Goal: Task Accomplishment & Management: Complete application form

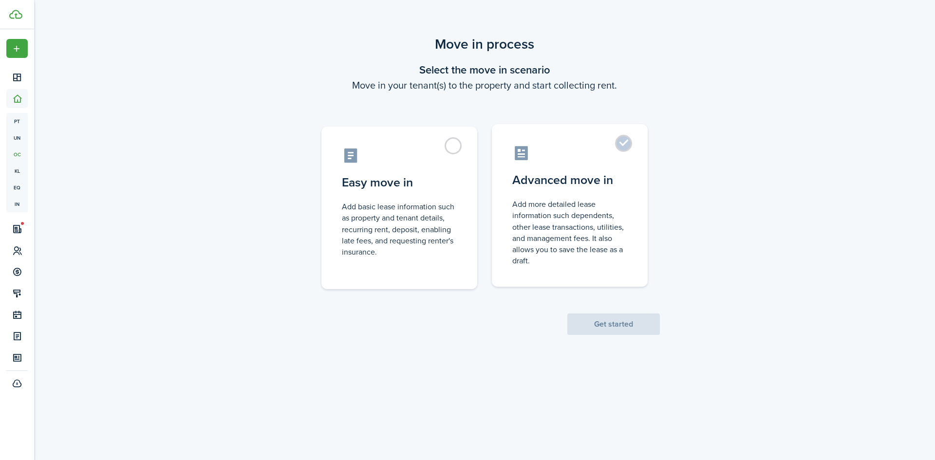
click at [618, 133] on label "Advanced move in Add more detailed lease information such dependents, other lea…" at bounding box center [570, 205] width 156 height 163
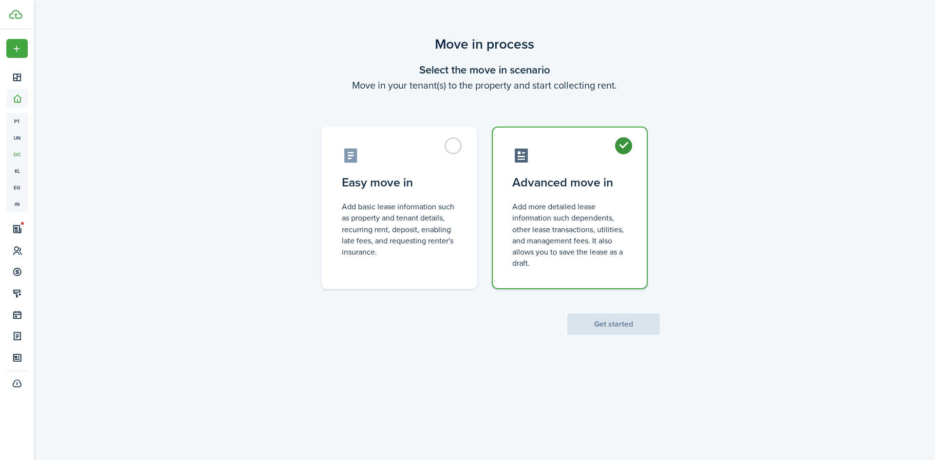
radio input "true"
click at [580, 327] on button "Get started" at bounding box center [613, 324] width 93 height 21
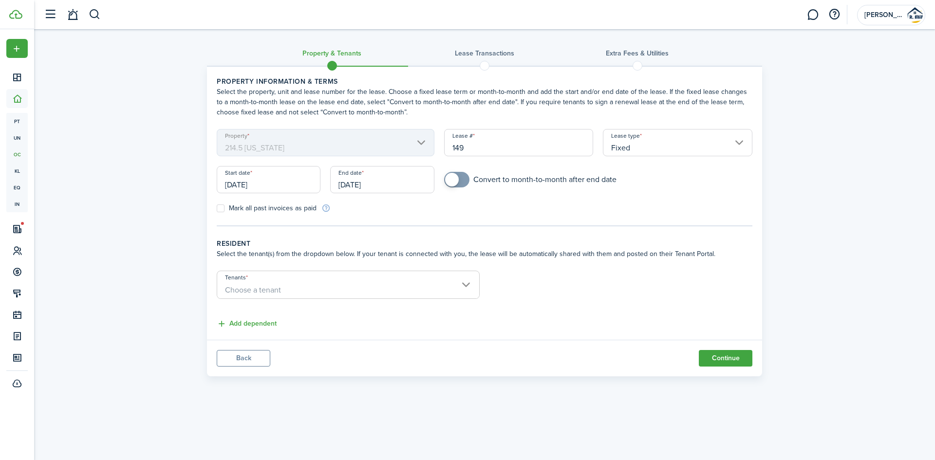
click at [276, 185] on input "[DATE]" at bounding box center [269, 179] width 104 height 27
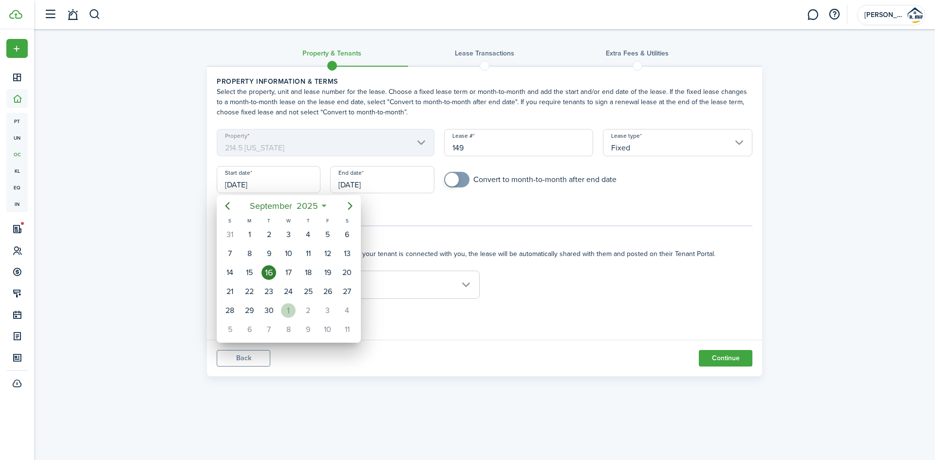
click at [284, 315] on div "1" at bounding box center [288, 310] width 15 height 15
type input "[DATE]"
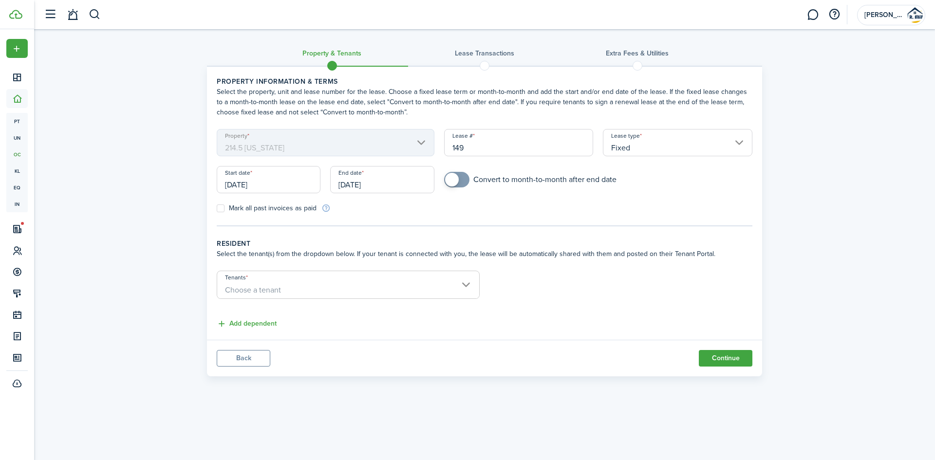
click at [368, 175] on input "[DATE]" at bounding box center [382, 179] width 104 height 27
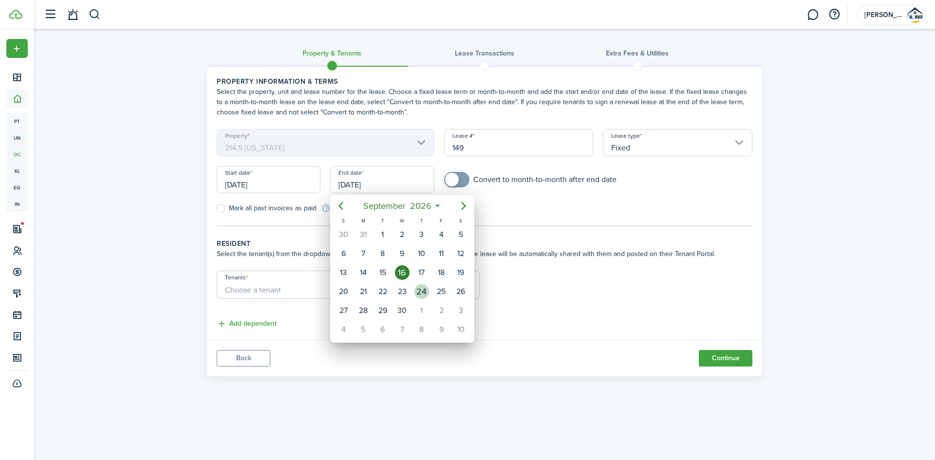
click at [420, 295] on div "24" at bounding box center [421, 291] width 15 height 15
type input "[DATE]"
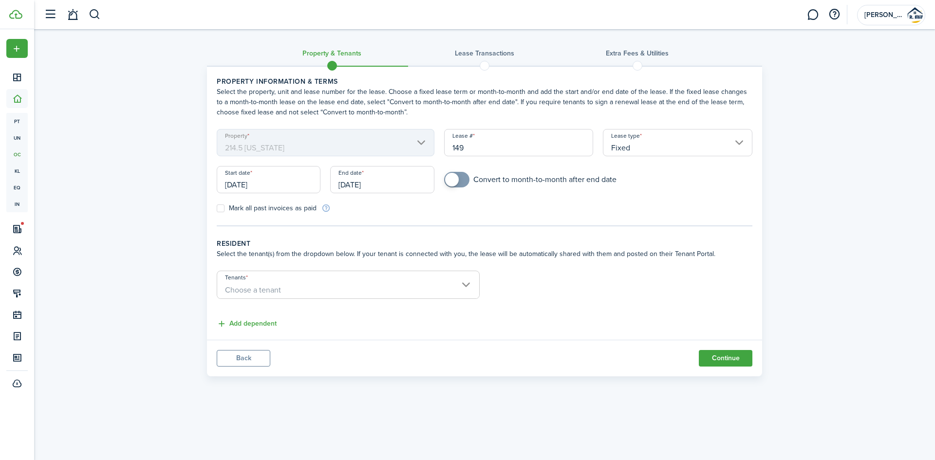
click at [430, 280] on input "Tenants" at bounding box center [348, 277] width 262 height 12
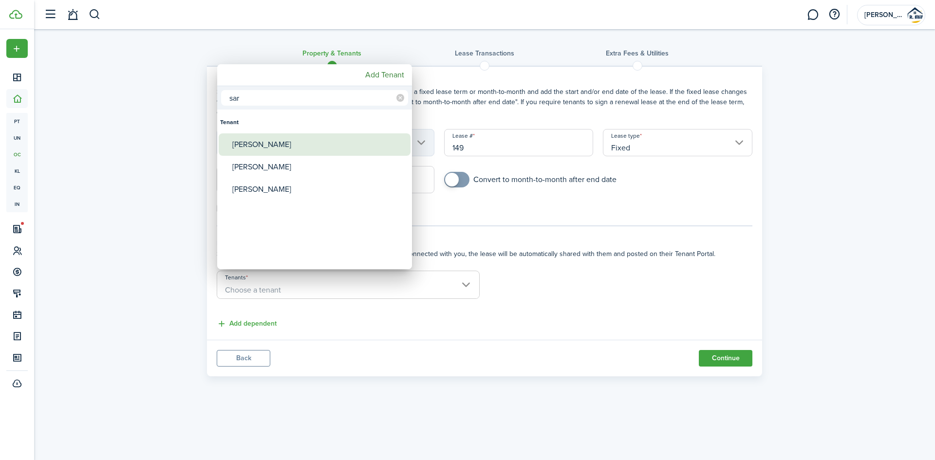
type input "sar"
click at [263, 148] on div "[PERSON_NAME]" at bounding box center [318, 144] width 172 height 22
type input "[PERSON_NAME]"
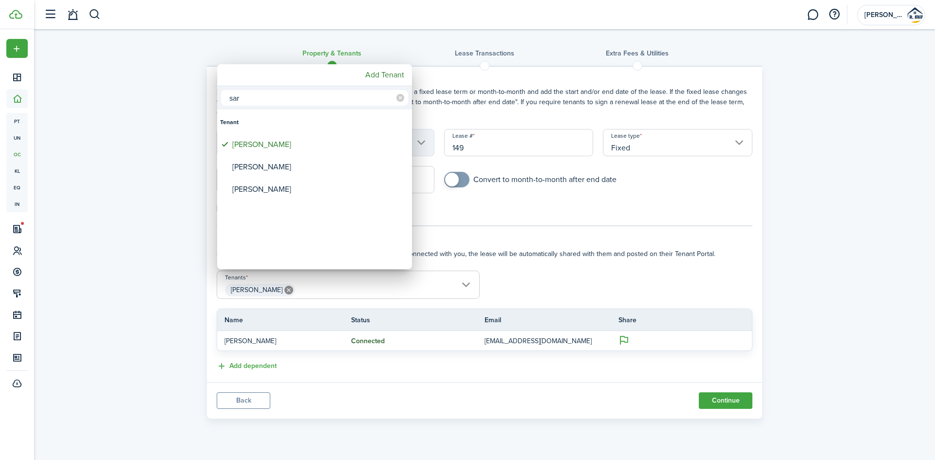
click at [704, 262] on div at bounding box center [467, 230] width 1091 height 616
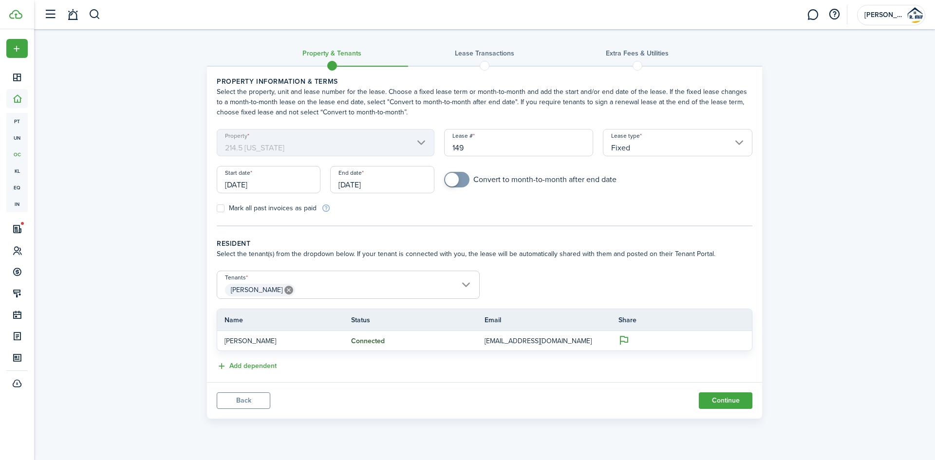
drag, startPoint x: 491, startPoint y: 22, endPoint x: 263, endPoint y: 33, distance: 227.7
click at [263, 33] on div "Property & Tenants Lease Transactions Extra fees & Utilities Property informati…" at bounding box center [484, 226] width 901 height 395
click at [712, 406] on button "Continue" at bounding box center [726, 401] width 54 height 17
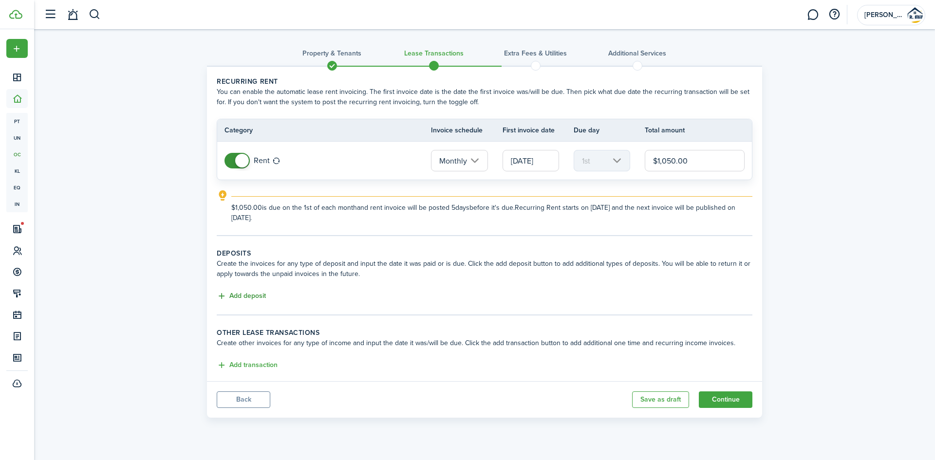
click at [240, 301] on button "Add deposit" at bounding box center [241, 296] width 49 height 11
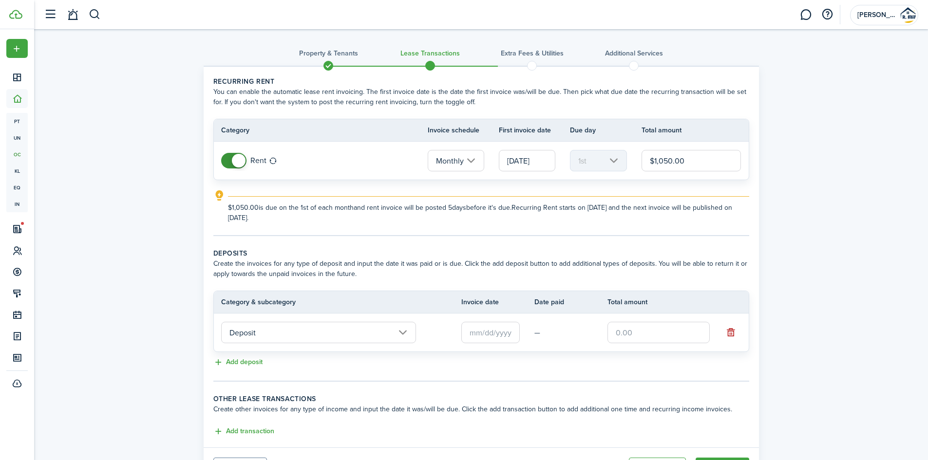
click at [623, 336] on input "text" at bounding box center [658, 332] width 102 height 21
click at [478, 330] on input "text" at bounding box center [490, 332] width 58 height 21
type input "$1,050.00"
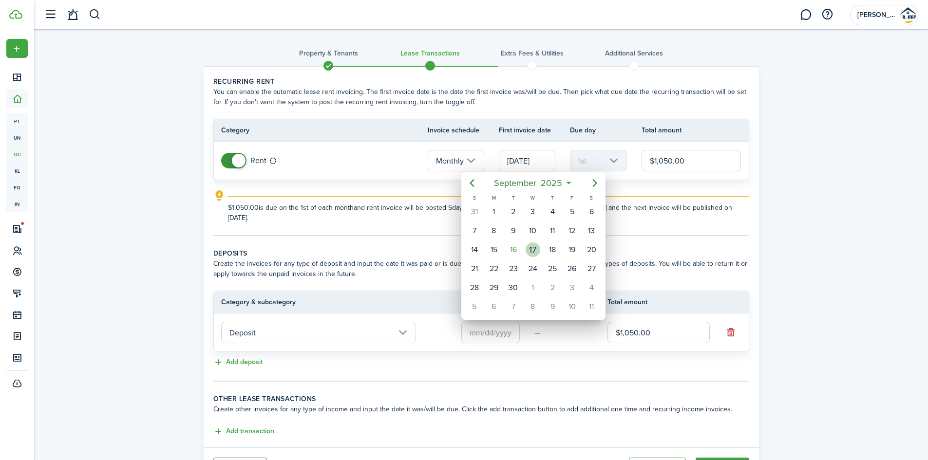
click at [530, 254] on div "17" at bounding box center [533, 250] width 15 height 15
type input "[DATE]"
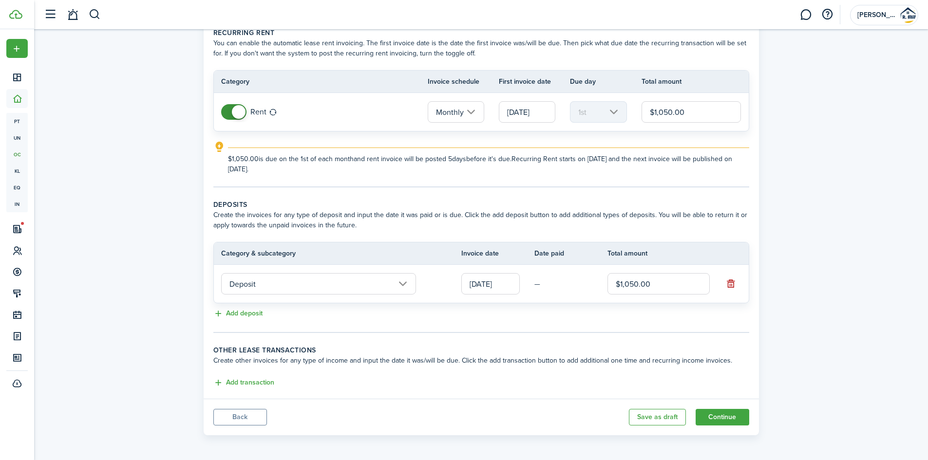
scroll to position [51, 0]
click at [737, 414] on button "Continue" at bounding box center [722, 415] width 54 height 17
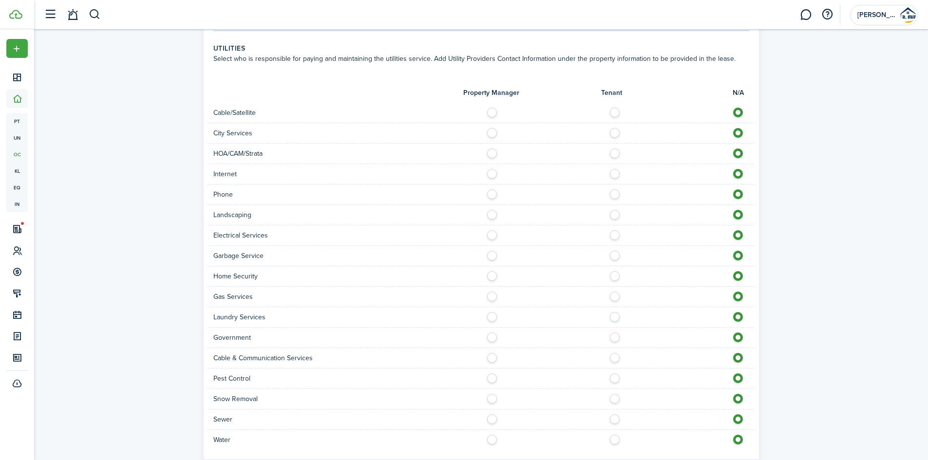
scroll to position [682, 0]
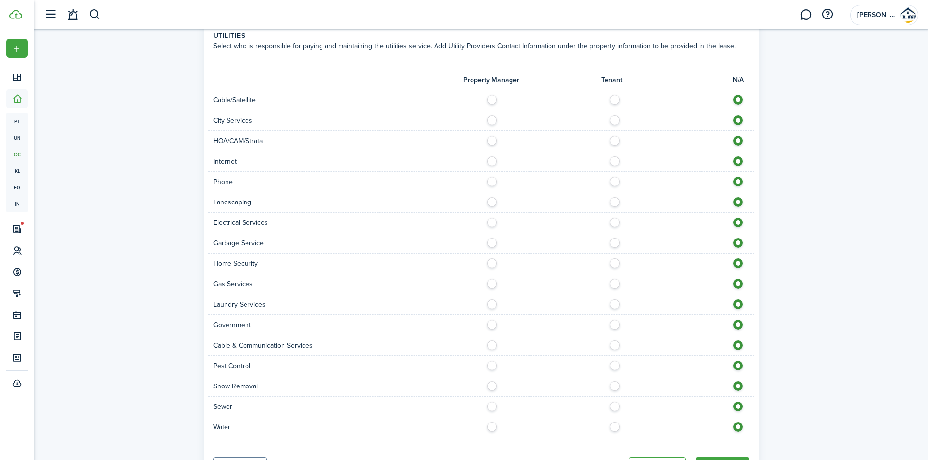
click at [615, 100] on label at bounding box center [617, 97] width 17 height 5
radio input "true"
click at [615, 120] on label at bounding box center [617, 117] width 17 height 5
radio input "true"
click at [615, 159] on label at bounding box center [617, 158] width 17 height 5
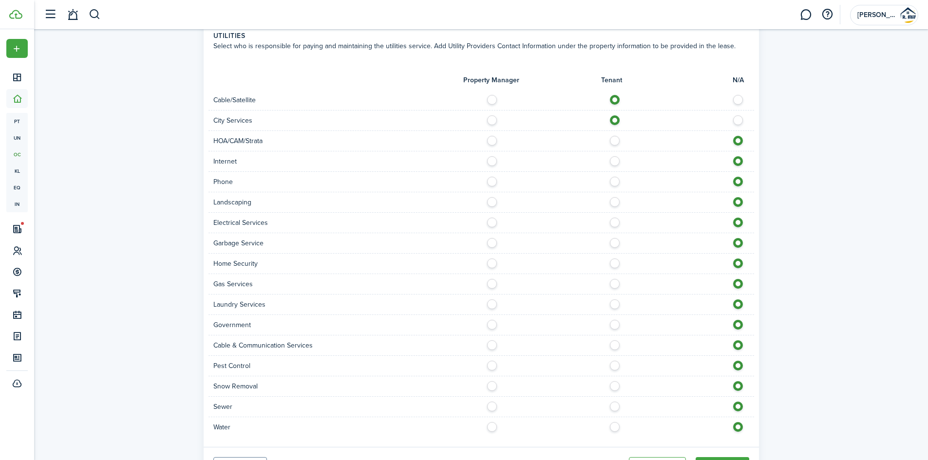
radio input "true"
click at [612, 141] on label at bounding box center [617, 138] width 17 height 5
radio input "true"
click at [610, 182] on label at bounding box center [617, 179] width 17 height 5
radio input "true"
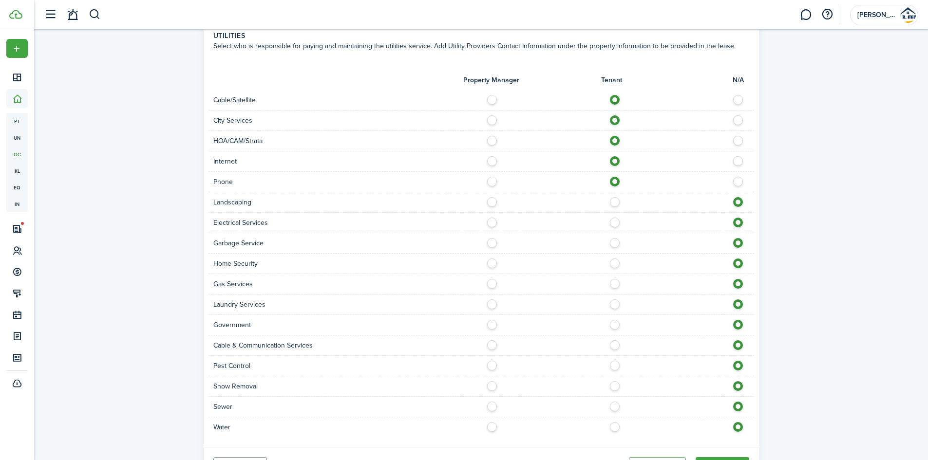
click at [615, 220] on label at bounding box center [617, 220] width 17 height 5
radio input "true"
click at [613, 202] on label at bounding box center [617, 199] width 17 height 5
radio input "true"
click at [614, 239] on label at bounding box center [617, 240] width 17 height 5
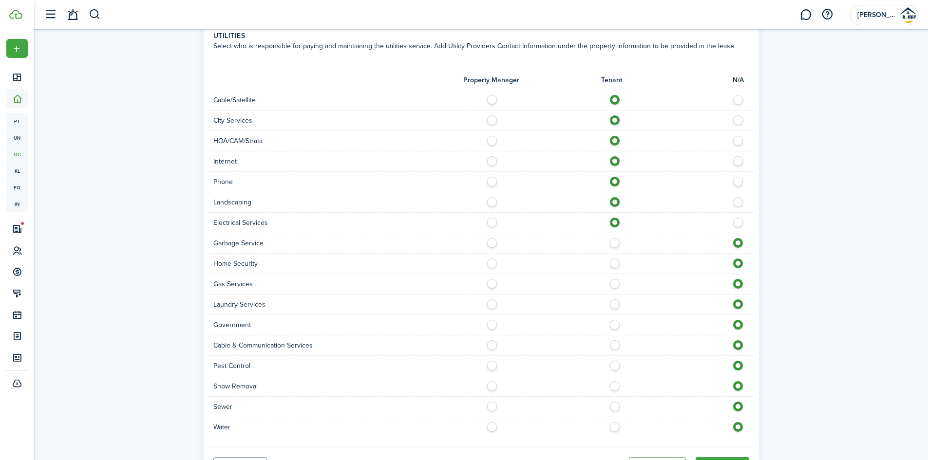
radio input "true"
click at [615, 263] on label at bounding box center [617, 261] width 17 height 5
radio input "true"
click at [613, 282] on label at bounding box center [617, 281] width 17 height 5
radio input "true"
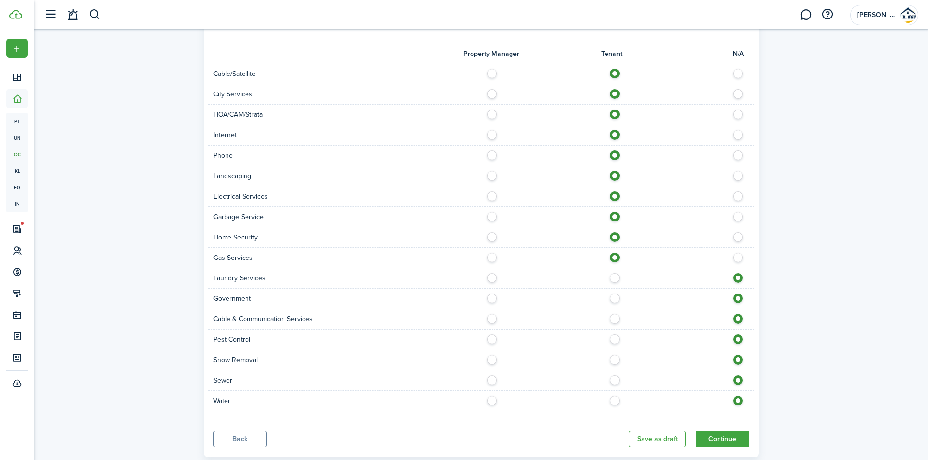
scroll to position [732, 0]
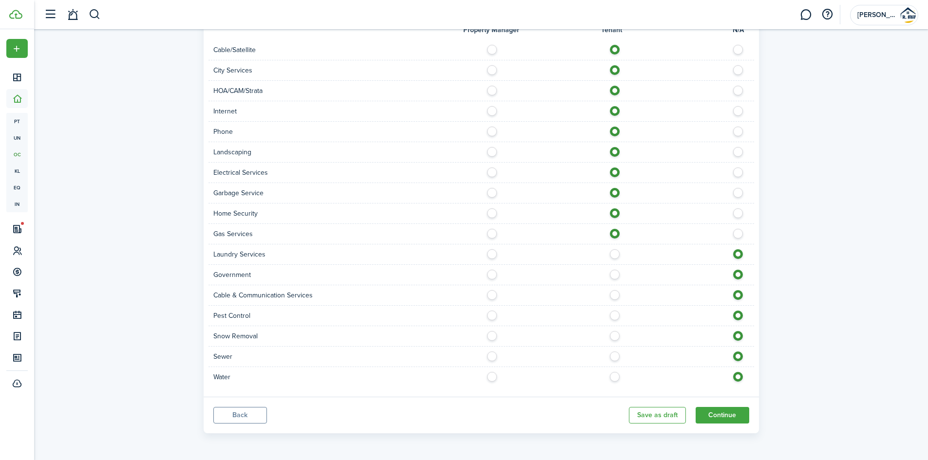
click at [614, 254] on label at bounding box center [617, 251] width 17 height 5
radio input "true"
click at [614, 274] on label at bounding box center [617, 272] width 17 height 5
radio input "true"
click at [615, 295] on label at bounding box center [617, 292] width 17 height 5
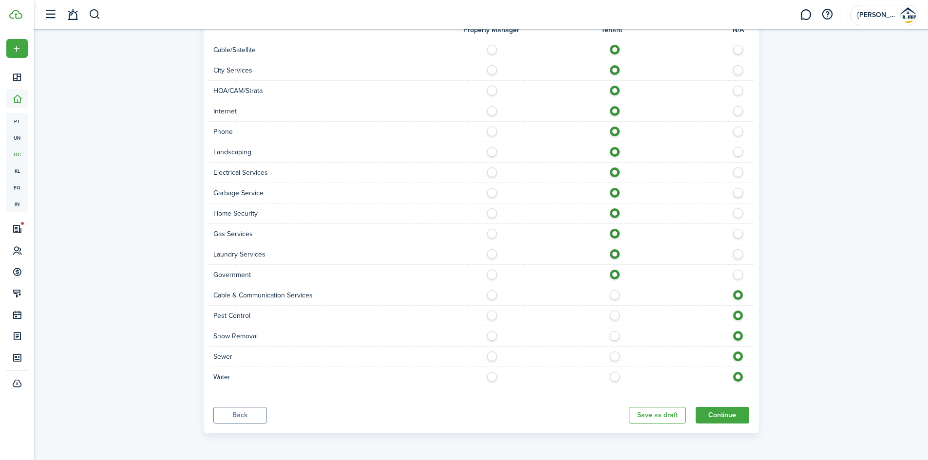
radio input "true"
click at [611, 316] on label at bounding box center [617, 313] width 17 height 5
radio input "true"
click at [610, 339] on div at bounding box center [617, 336] width 273 height 10
click at [615, 357] on label at bounding box center [617, 354] width 17 height 5
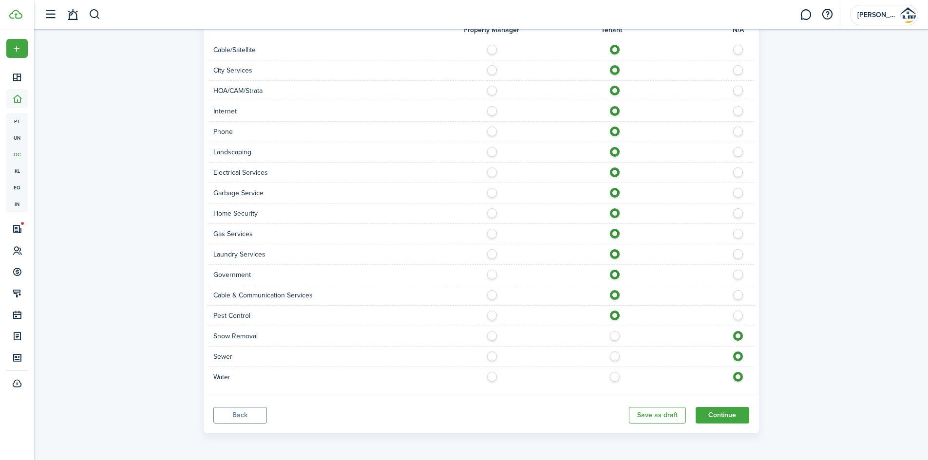
radio input "true"
click at [614, 374] on label at bounding box center [617, 374] width 17 height 5
radio input "true"
click at [611, 335] on label at bounding box center [617, 333] width 17 height 5
radio input "true"
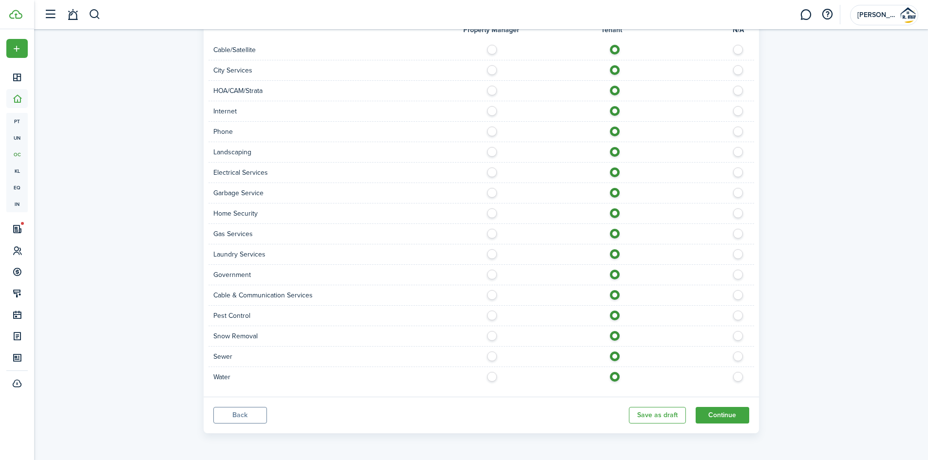
click at [492, 275] on label at bounding box center [494, 272] width 17 height 5
radio input "true"
click at [738, 91] on label at bounding box center [740, 88] width 17 height 5
radio input "false"
radio input "true"
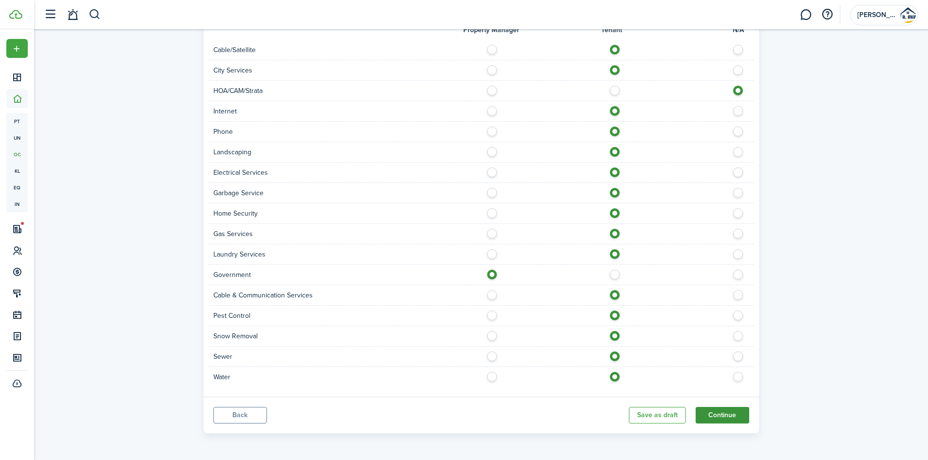
click at [714, 418] on button "Continue" at bounding box center [722, 415] width 54 height 17
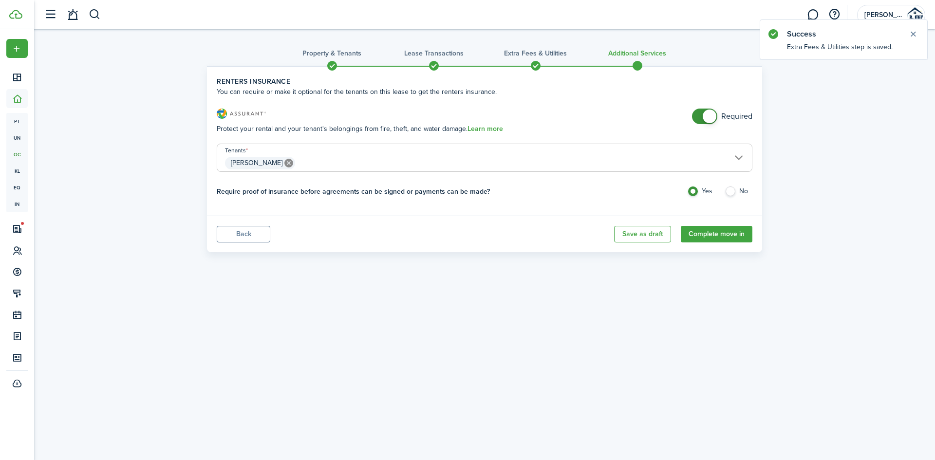
checkbox input "false"
click at [700, 117] on span at bounding box center [705, 117] width 10 height 16
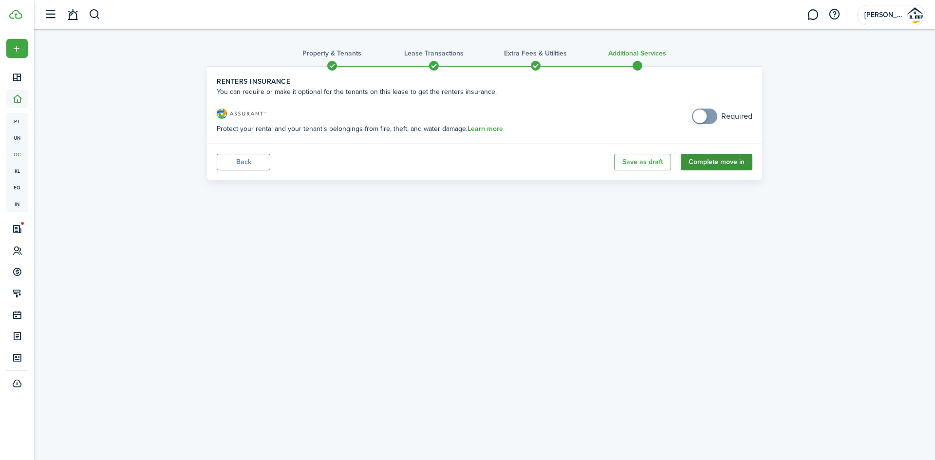
click at [723, 165] on button "Complete move in" at bounding box center [717, 162] width 72 height 17
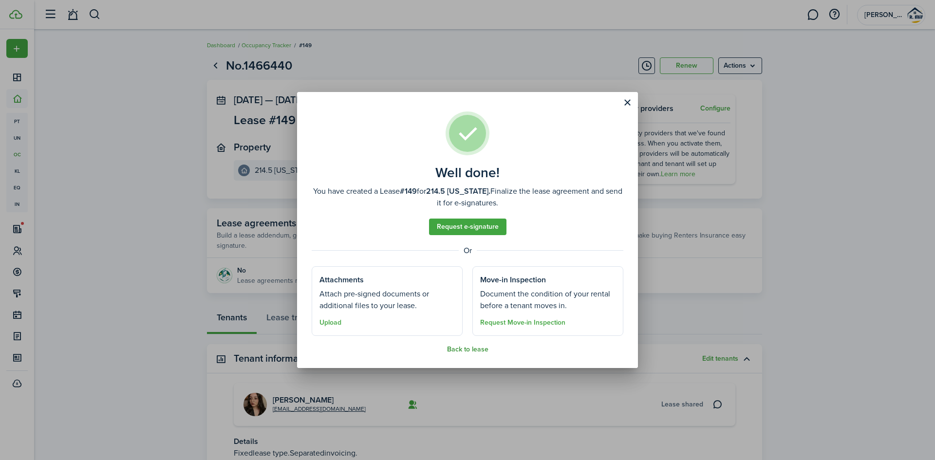
click at [472, 350] on button "Back to lease" at bounding box center [467, 350] width 41 height 8
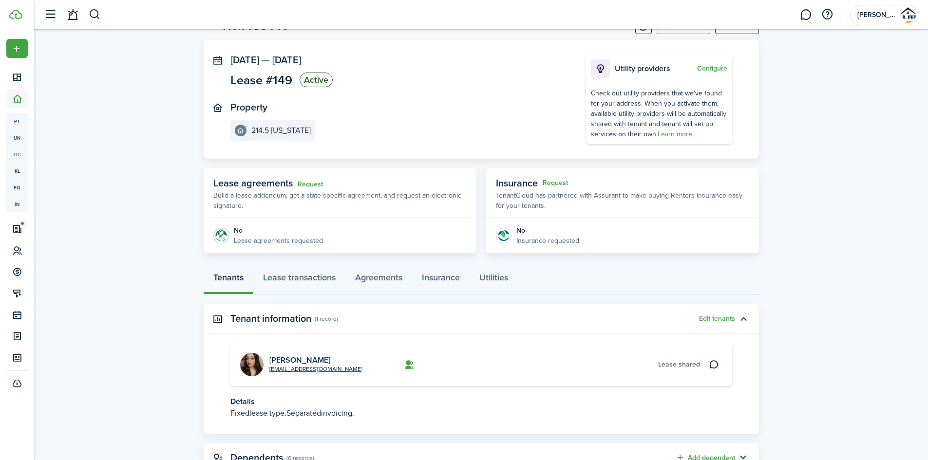
scroll to position [79, 0]
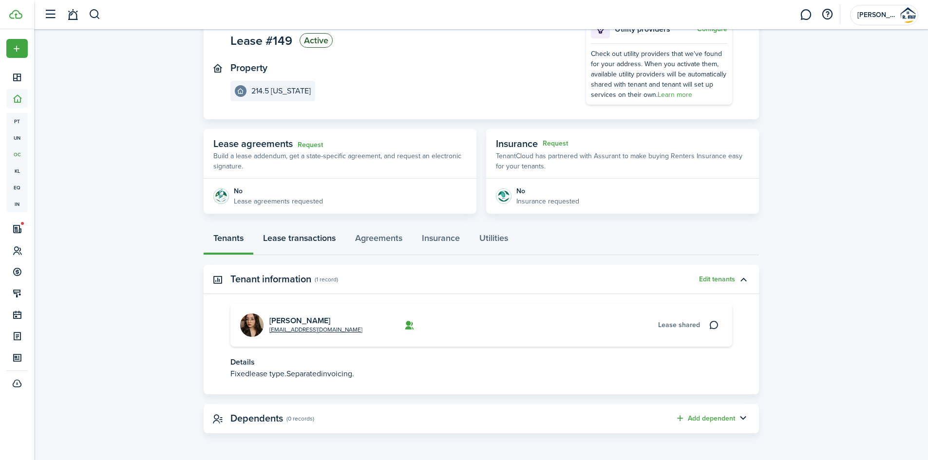
click at [322, 243] on link "Lease transactions" at bounding box center [299, 240] width 92 height 29
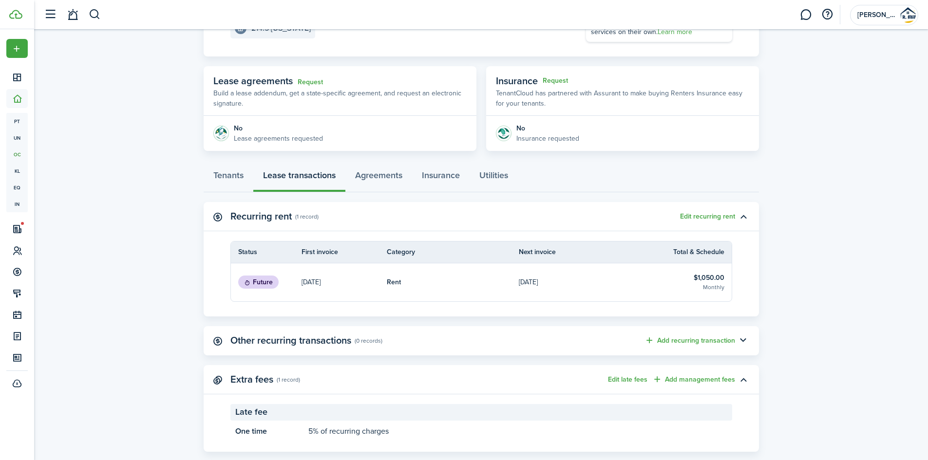
scroll to position [161, 0]
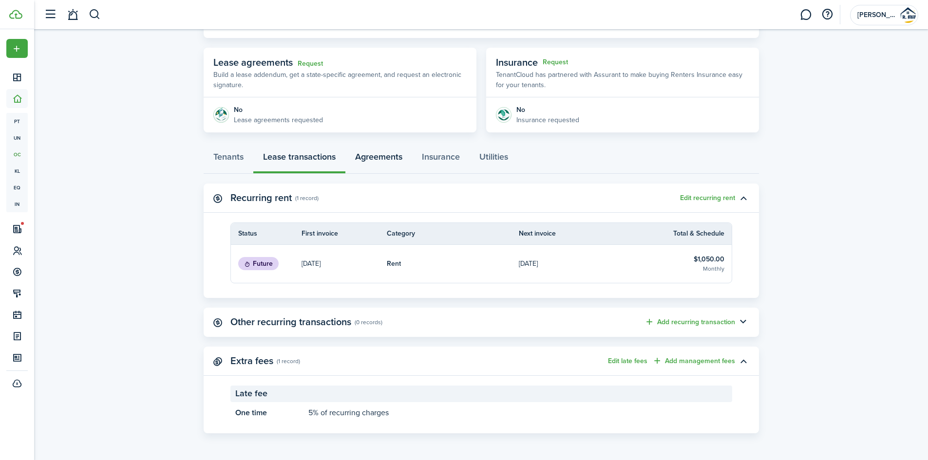
click at [370, 166] on link "Agreements" at bounding box center [378, 159] width 67 height 29
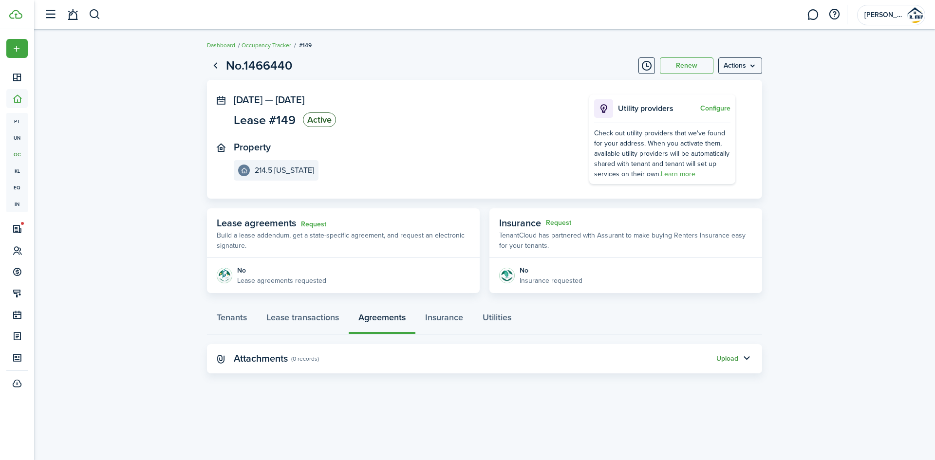
click at [729, 358] on button "Upload" at bounding box center [727, 359] width 22 height 8
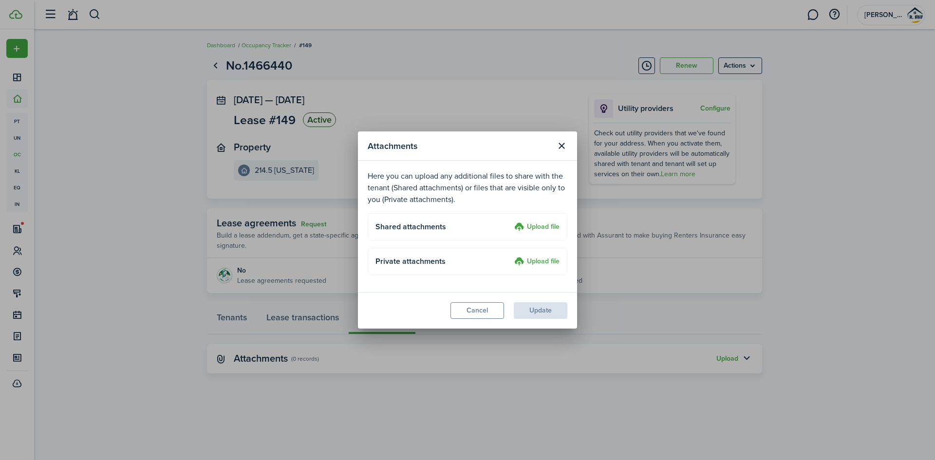
click at [538, 225] on label "Upload file" at bounding box center [536, 228] width 45 height 12
click at [511, 222] on input "Upload file" at bounding box center [511, 222] width 0 height 0
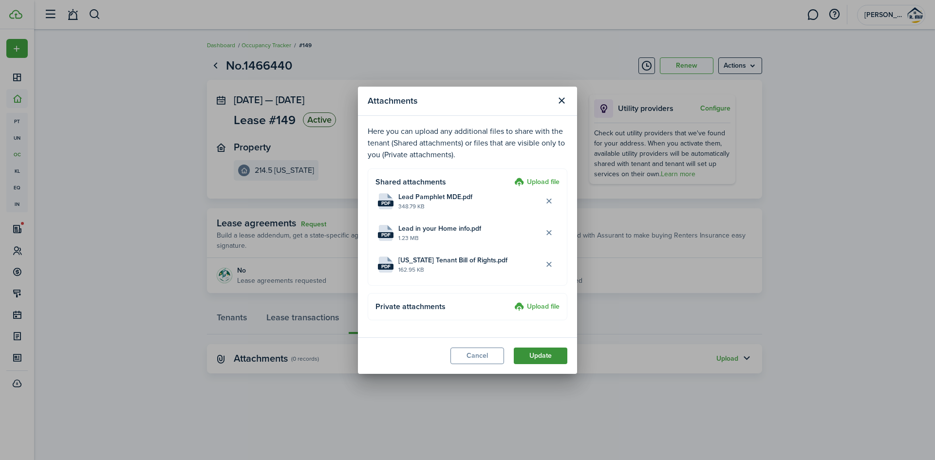
click at [543, 352] on button "Update" at bounding box center [541, 356] width 54 height 17
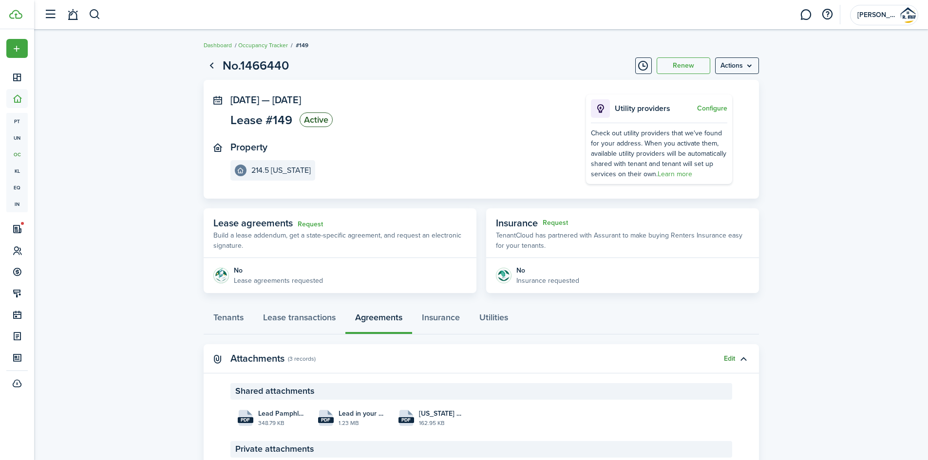
click at [729, 361] on button "Edit" at bounding box center [729, 359] width 11 height 8
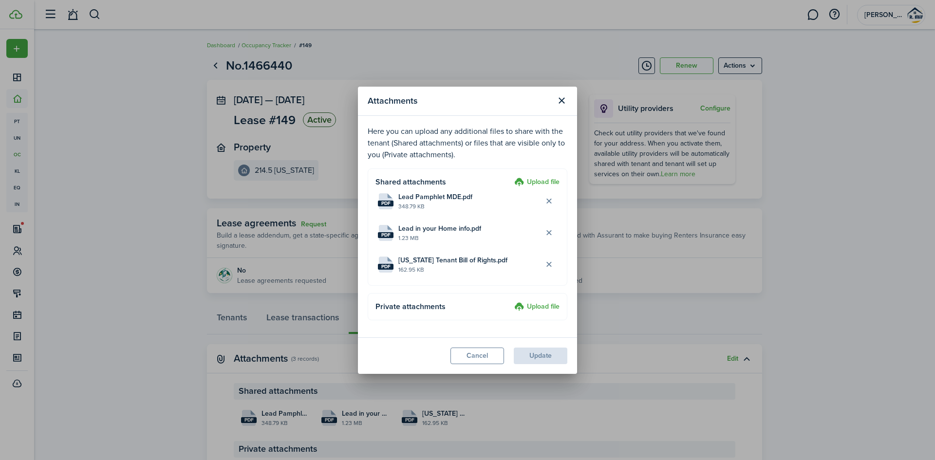
click at [536, 187] on label "Upload file" at bounding box center [536, 183] width 45 height 12
click at [511, 177] on input "Upload file" at bounding box center [511, 177] width 0 height 0
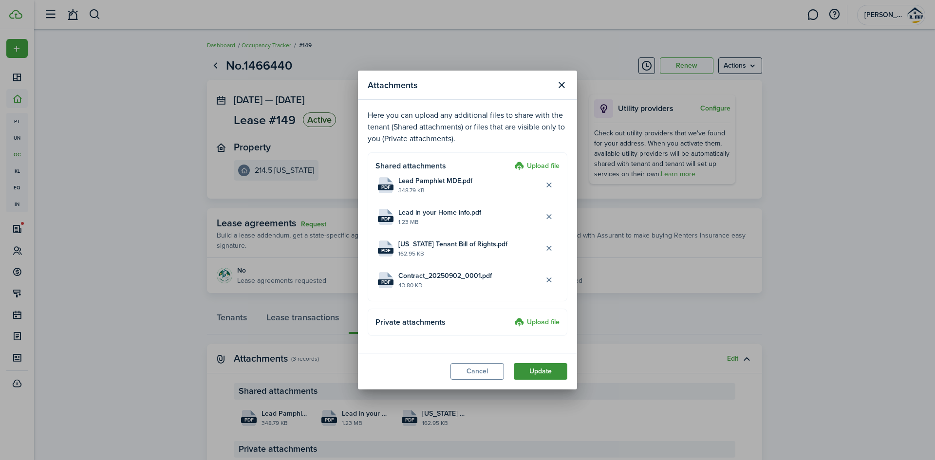
click at [554, 370] on button "Update" at bounding box center [541, 371] width 54 height 17
